Goal: Information Seeking & Learning: Find specific fact

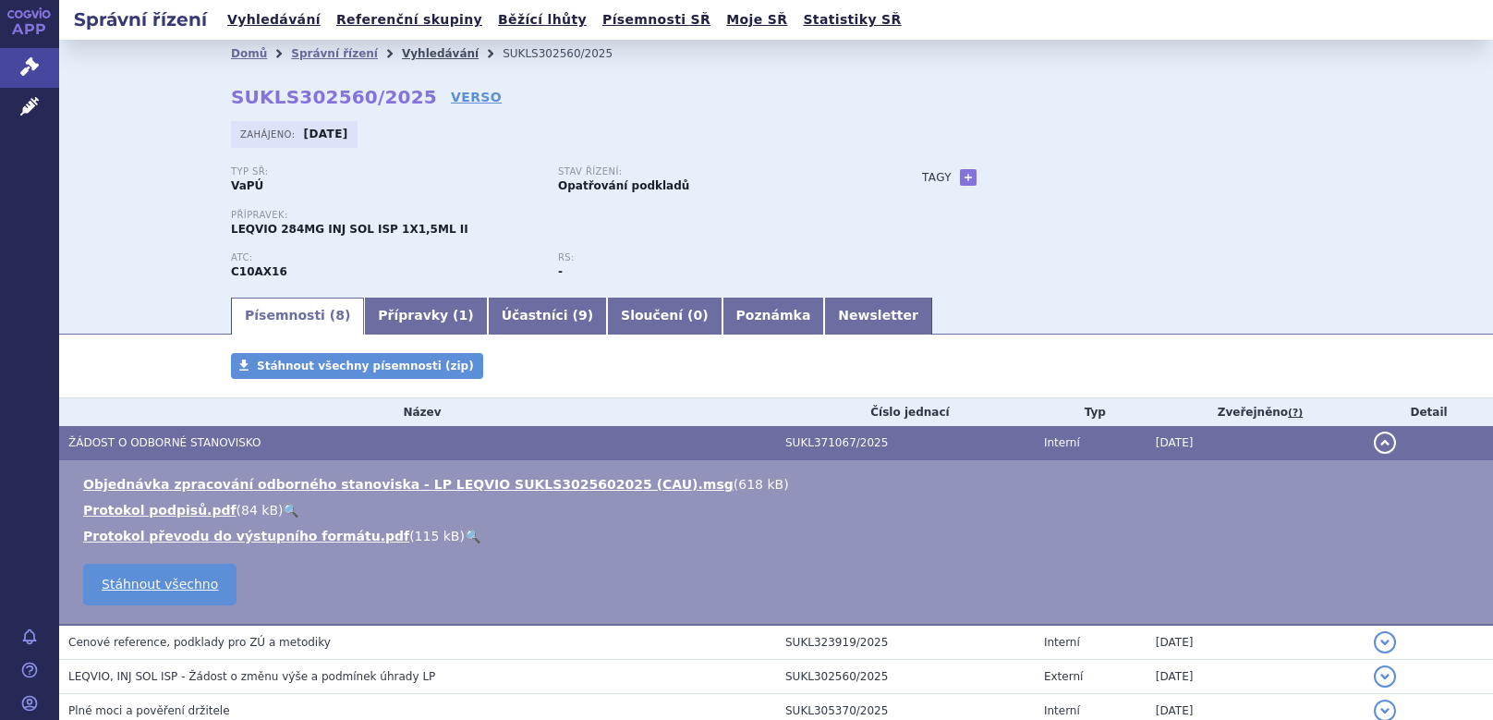
click at [402, 51] on link "Vyhledávání" at bounding box center [440, 53] width 77 height 13
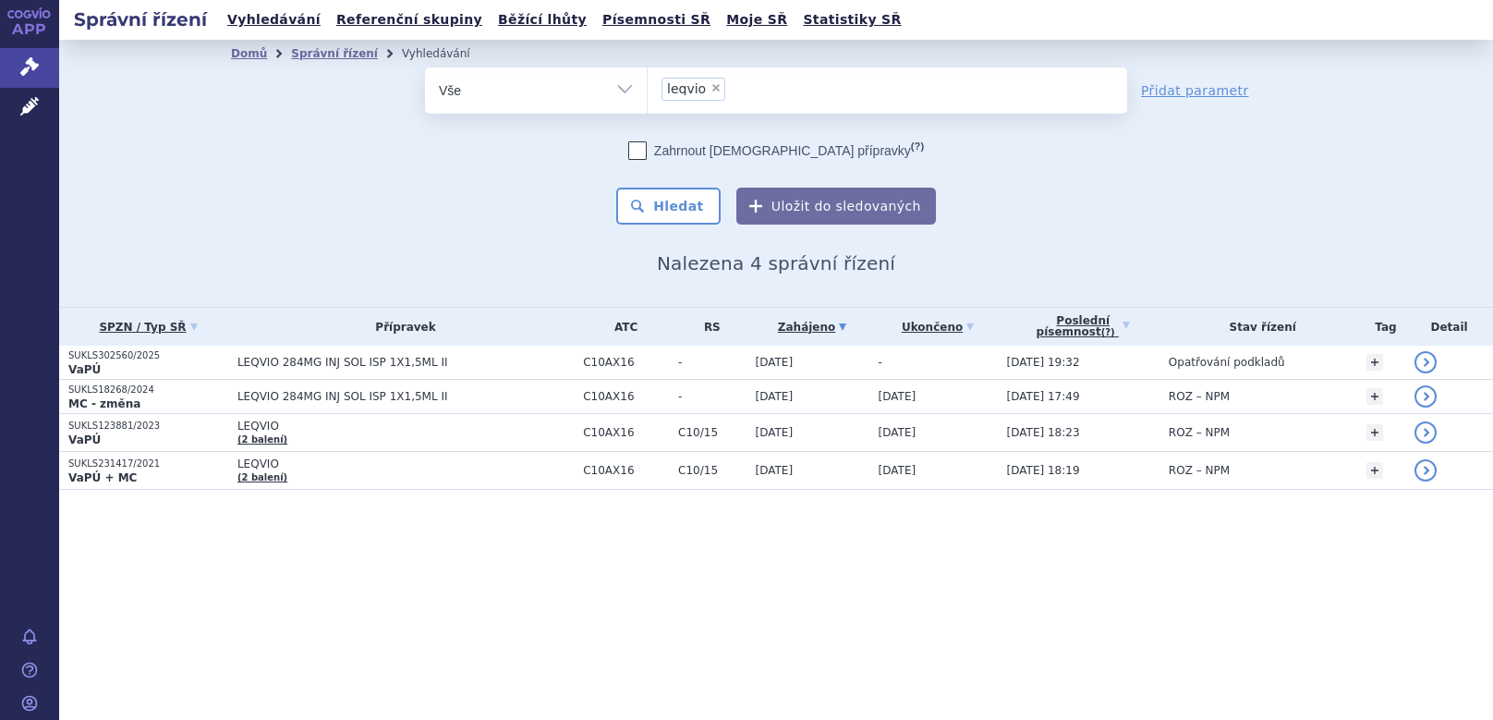
click at [749, 91] on ul "× leqvio" at bounding box center [888, 87] width 480 height 41
click at [648, 91] on select "leqvio" at bounding box center [647, 90] width 1 height 46
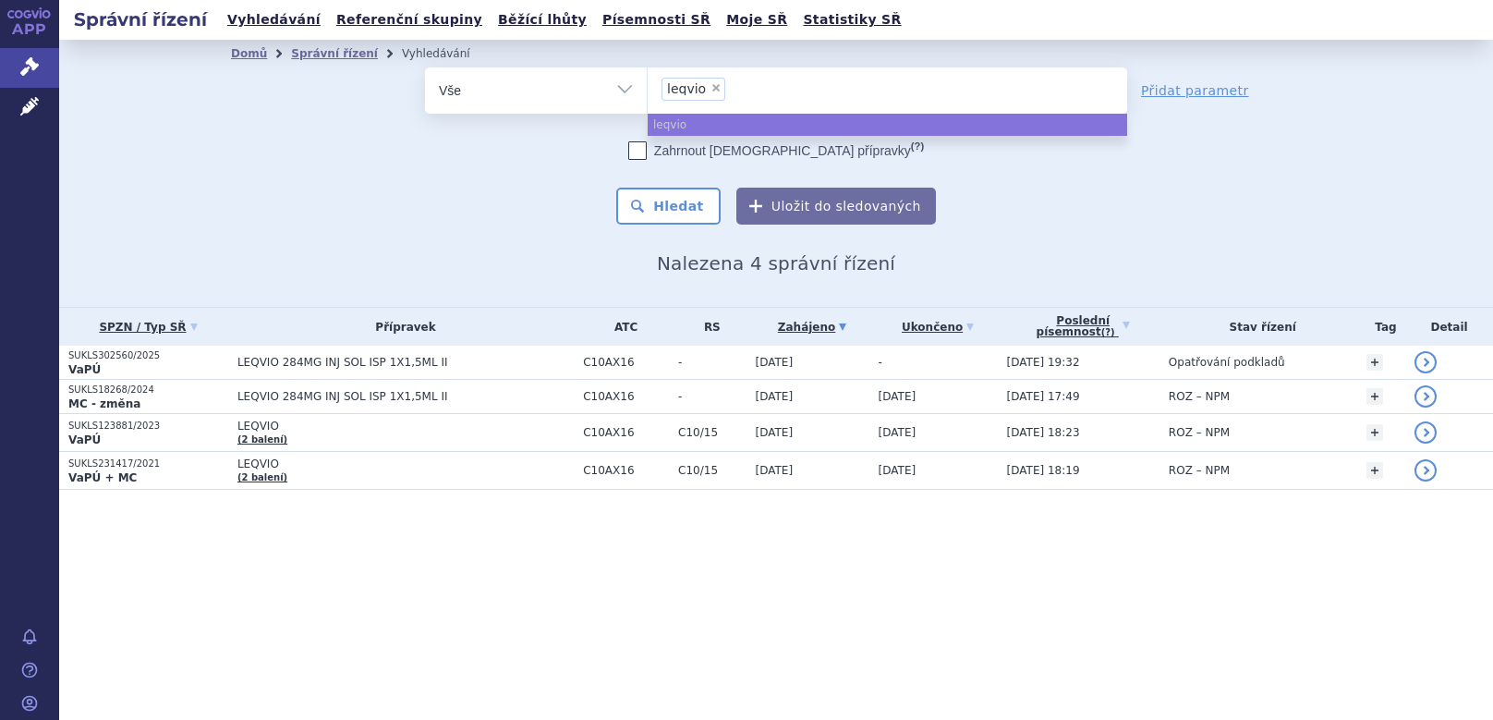
select select
type input "leqvio"
type input "l"
type input "ai"
type input "aim"
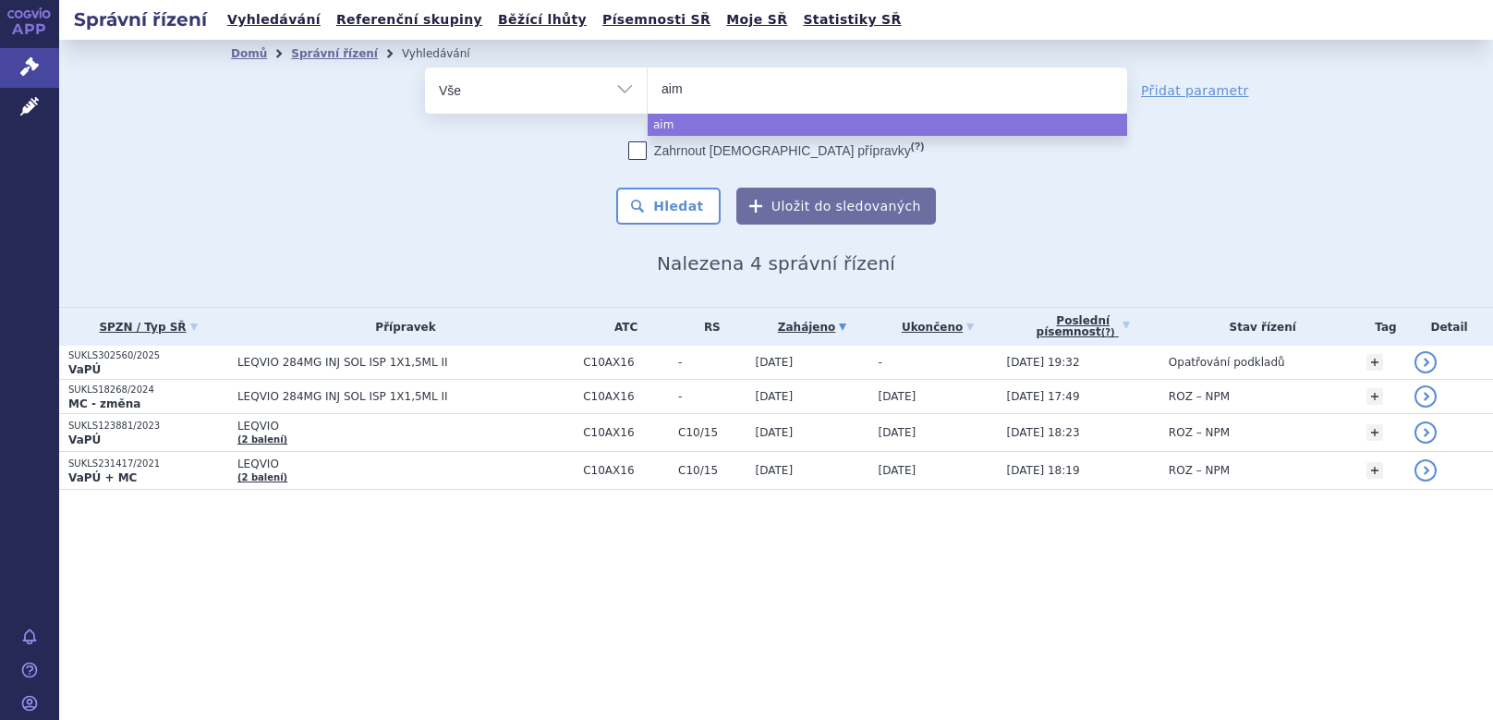
type input "aimo"
type input "aimov"
type input "aimovi"
type input "aimovig"
select select "aimovig"
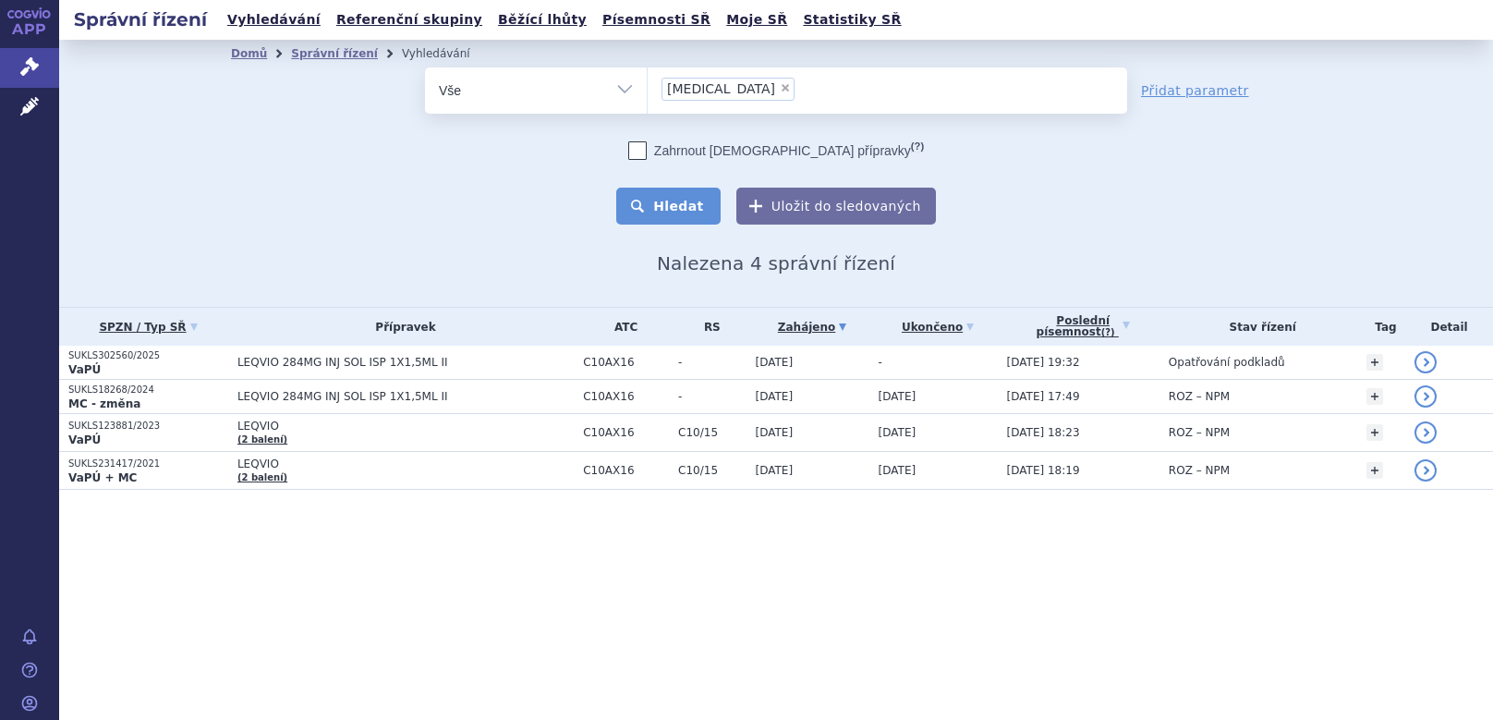
click at [685, 208] on button "Hledat" at bounding box center [668, 206] width 104 height 37
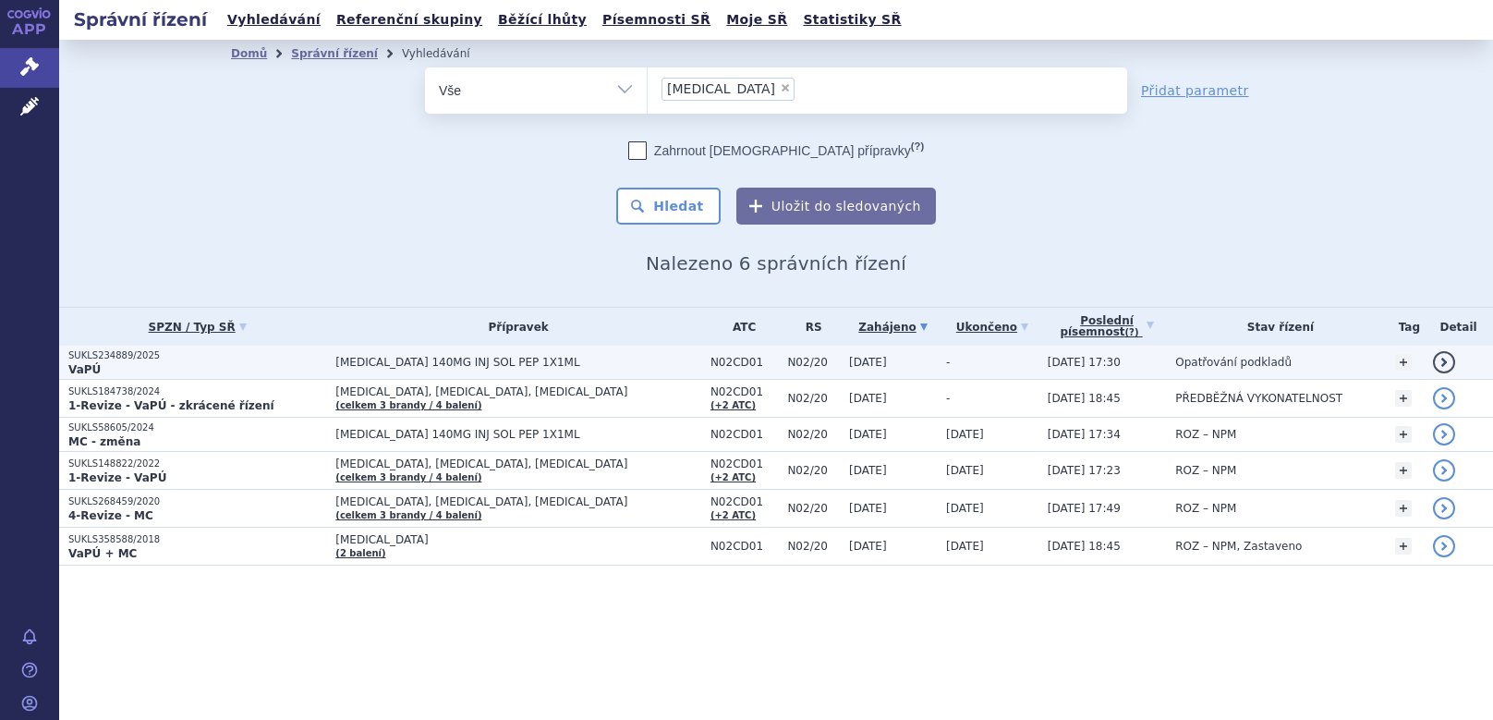
click at [105, 351] on p "SUKLS234889/2025" at bounding box center [197, 355] width 258 height 13
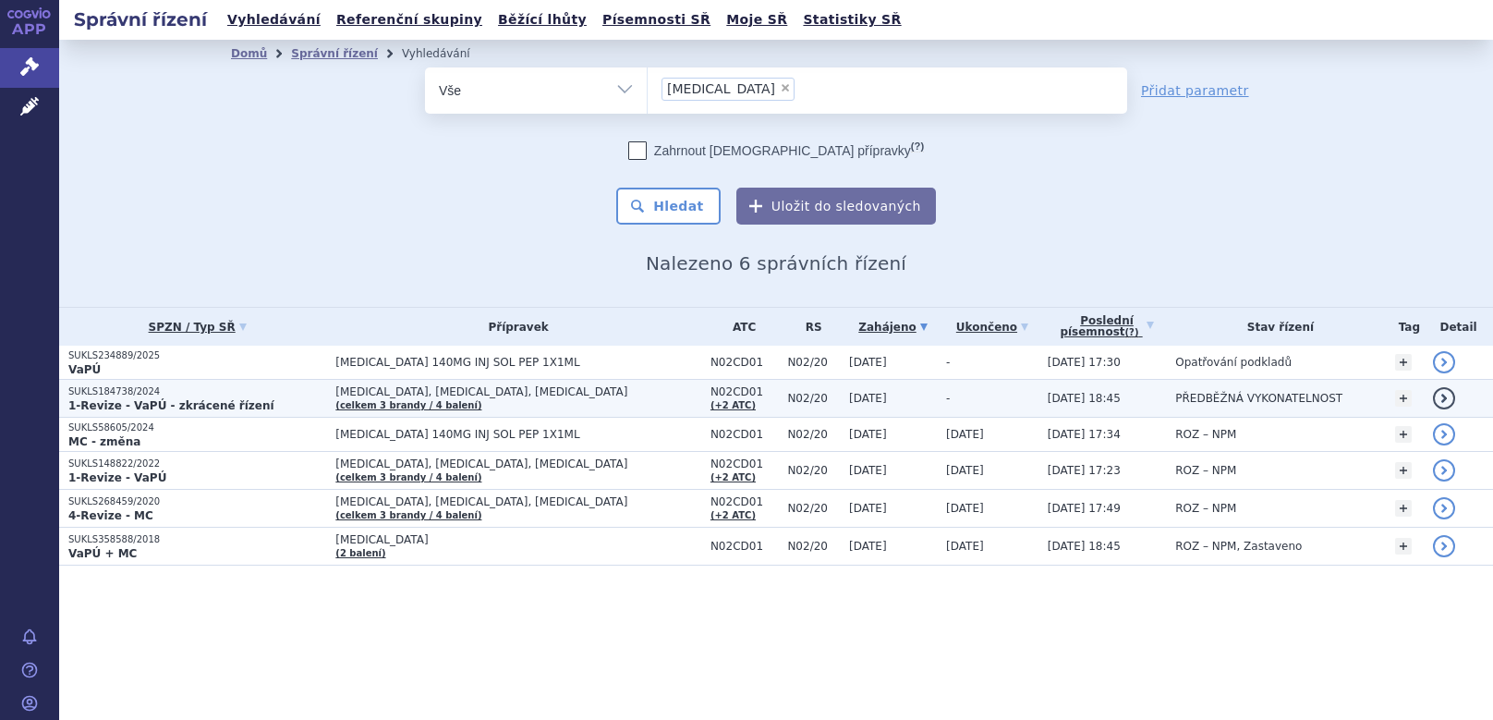
click at [116, 406] on strong "1-Revize - VaPÚ - zkrácené řízení" at bounding box center [171, 405] width 206 height 13
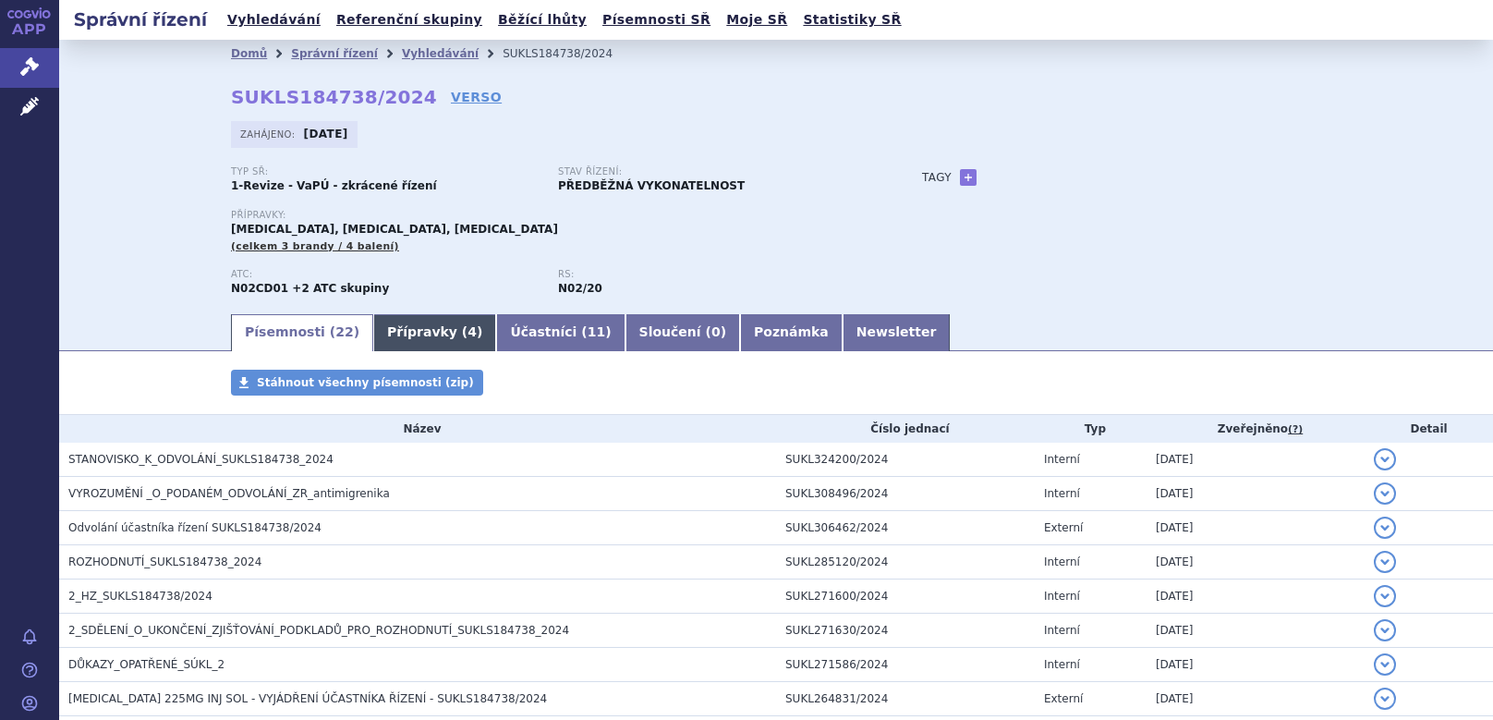
click at [373, 342] on link "Přípravky ( 4 )" at bounding box center [434, 332] width 123 height 37
